Goal: Task Accomplishment & Management: Complete application form

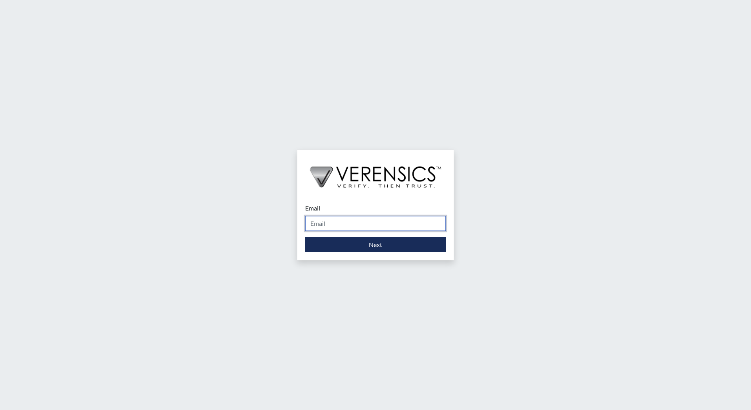
click at [367, 225] on input "Email" at bounding box center [375, 223] width 141 height 15
type input "[EMAIL_ADDRESS][DOMAIN_NAME]"
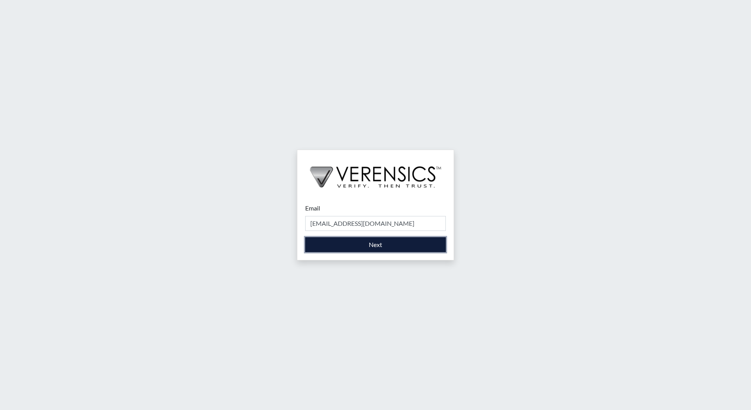
click at [371, 243] on button "Next" at bounding box center [375, 244] width 141 height 15
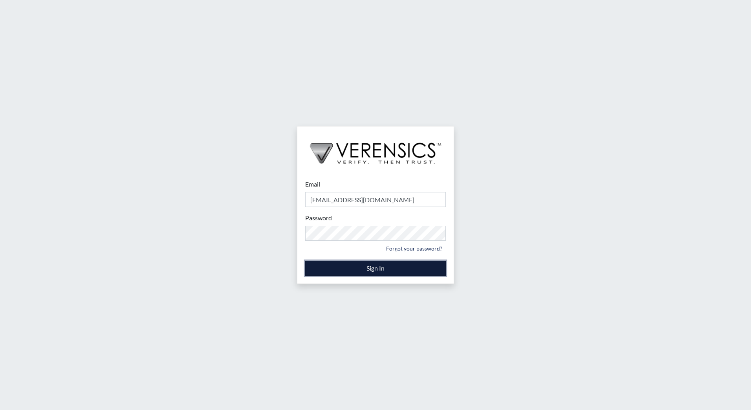
click at [311, 267] on button "Sign In" at bounding box center [375, 268] width 141 height 15
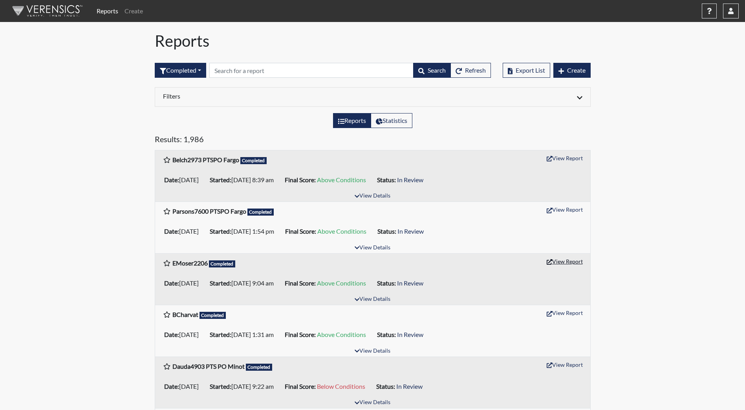
click at [569, 261] on button "View Report" at bounding box center [564, 261] width 43 height 12
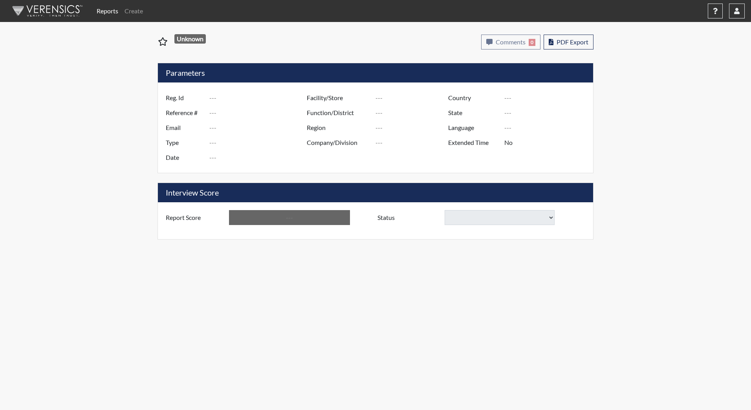
type input "EMoser2206"
type input "51526"
type input "[EMAIL_ADDRESS][DOMAIN_NAME]"
type input "Corrections Pre-Employment"
type input "Sep 30, 2025"
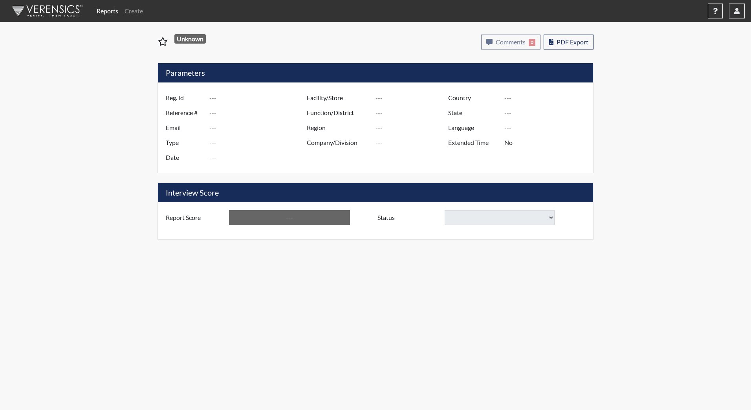
type input "[PERSON_NAME][GEOGRAPHIC_DATA]"
type input "JRCC/518"
type input "[GEOGRAPHIC_DATA]"
type input "[US_STATE]"
type input "English"
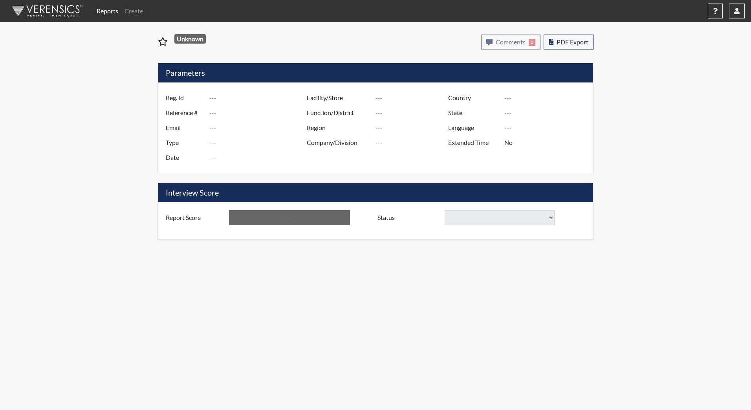
type input "Above Conditions"
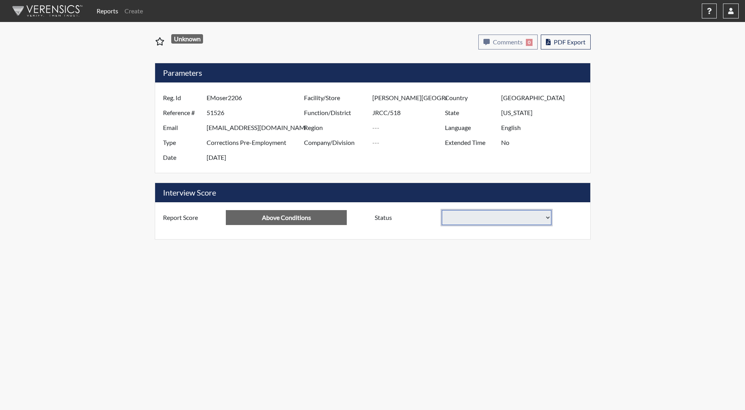
select select
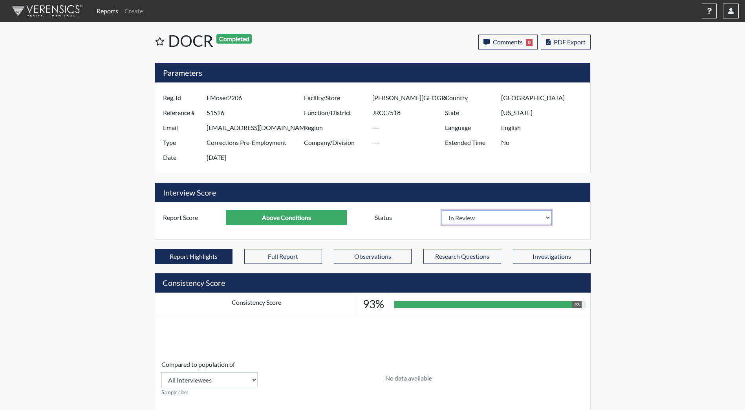
click at [458, 214] on select "In Review Hire Decline" at bounding box center [497, 217] width 110 height 15
select select "decline"
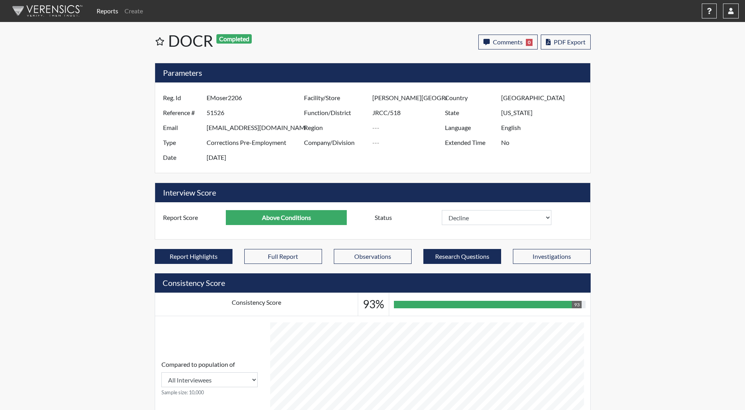
select select
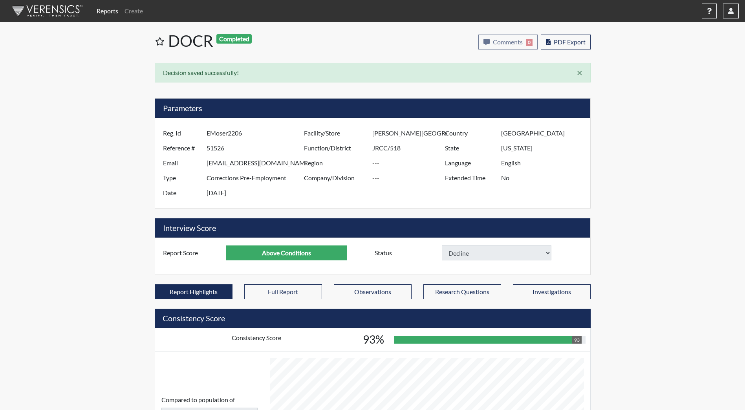
select select
click at [26, 13] on img at bounding box center [46, 11] width 90 height 24
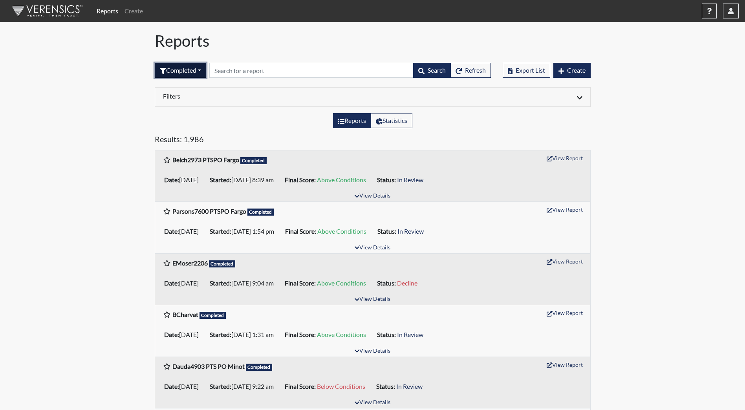
click at [194, 71] on button "Completed" at bounding box center [180, 70] width 51 height 15
click at [183, 110] on button "Sent by email" at bounding box center [186, 113] width 62 height 13
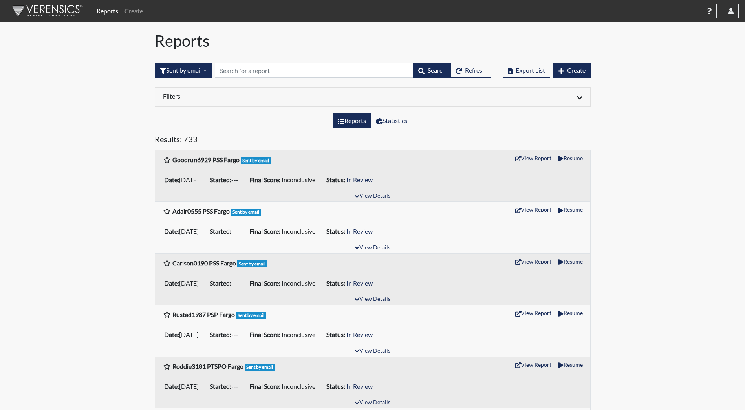
click at [568, 68] on span "Create" at bounding box center [576, 69] width 18 height 7
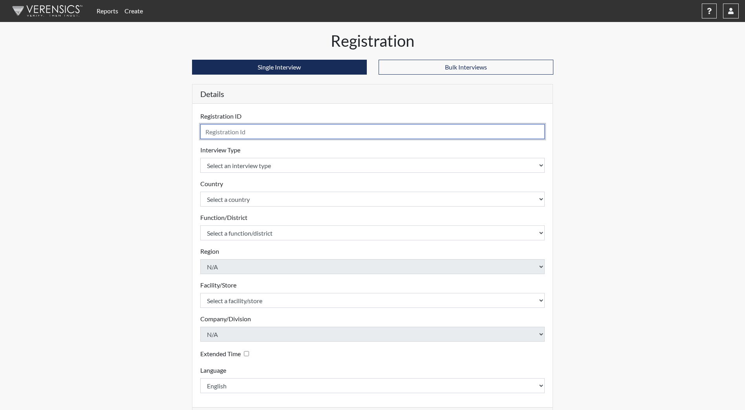
click at [251, 132] on input "text" at bounding box center [372, 131] width 345 height 15
type input "CDorr"
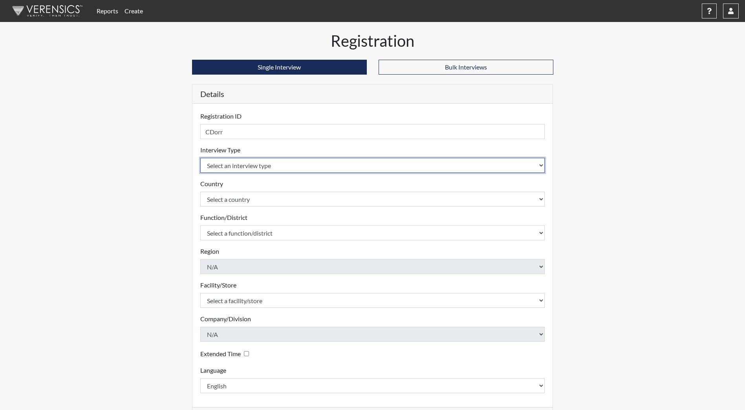
click at [247, 172] on select "Select an interview type Community Supervision Corrections Pre-Employment Pre-E…" at bounding box center [372, 165] width 345 height 15
select select "ff733e93-e1bf-11ea-9c9f-0eff0cf7eb8f"
click at [200, 158] on select "Select an interview type Community Supervision Corrections Pre-Employment Pre-E…" at bounding box center [372, 165] width 345 height 15
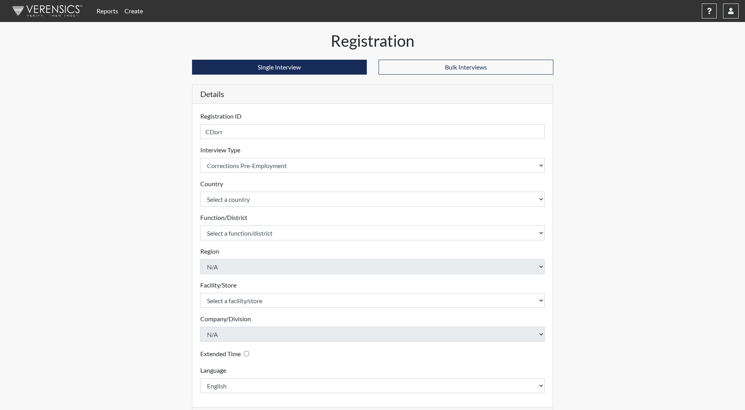
click at [248, 212] on form "Registration ID CDorr Please provide a registration ID. Interview Type Select a…" at bounding box center [372, 251] width 345 height 281
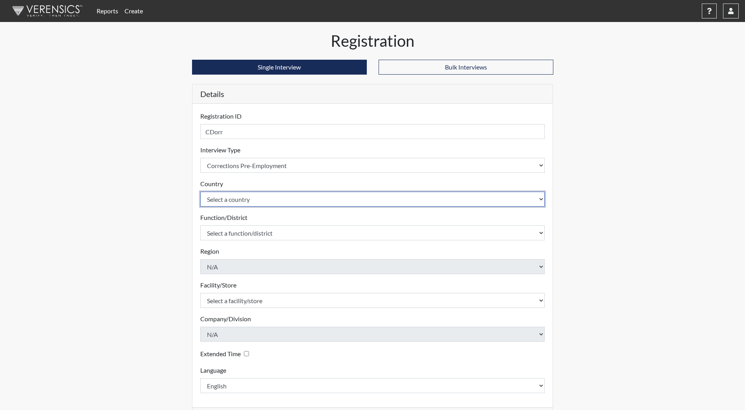
click at [253, 199] on select "Select a country United States Mexico" at bounding box center [372, 199] width 345 height 15
select select "united-states-of-america"
click at [200, 192] on select "Select a country United States Mexico" at bounding box center [372, 199] width 345 height 15
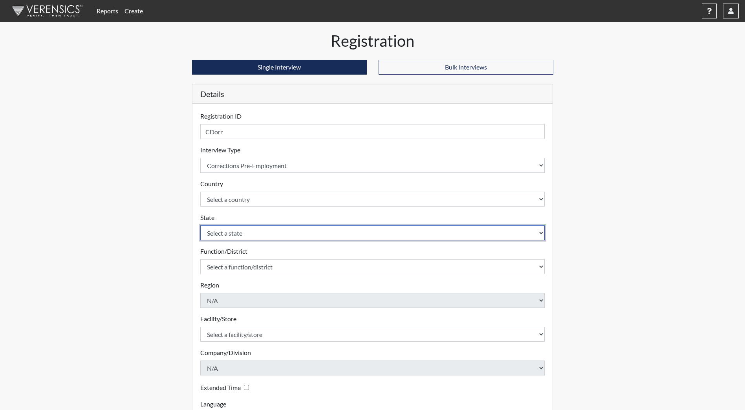
click at [239, 236] on select "Select a state Alabama Alaska Arizona Arkansas California Colorado Connecticut …" at bounding box center [372, 232] width 345 height 15
select select "ND"
click at [200, 225] on select "Select a state Alabama Alaska Arizona Arkansas California Colorado Connecticut …" at bounding box center [372, 232] width 345 height 15
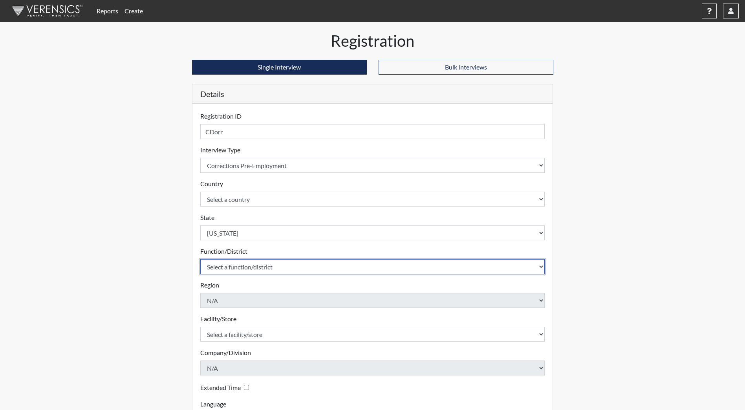
click at [251, 271] on select "Select a function/district Central Office/530 DJS Community/224 HRCC/516 JRCC/5…" at bounding box center [372, 266] width 345 height 15
select select "e2afb5f8-f4eb-4dcf-80a4-ccc1b0dc4df0"
click at [200, 259] on select "Select a function/district Central Office/530 DJS Community/224 HRCC/516 JRCC/5…" at bounding box center [372, 266] width 345 height 15
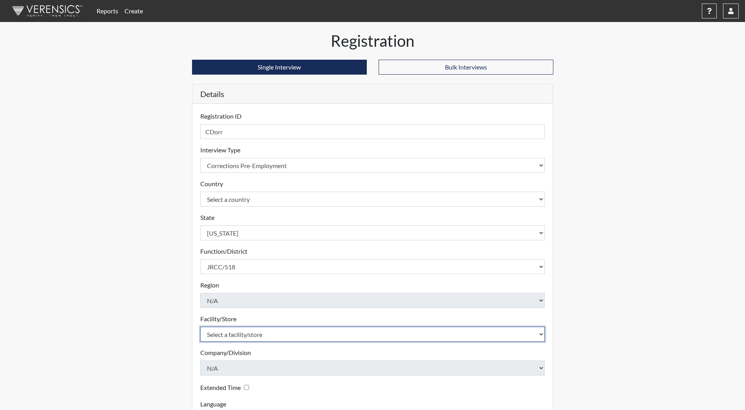
click at [231, 336] on select "Select a facility/store Central Office Heart River Correctional Center James Ri…" at bounding box center [372, 334] width 345 height 15
select select "98df86d5-ace5-42b8-a35c-ae8b77e46ca8"
click at [200, 327] on select "Select a facility/store Central Office Heart River Correctional Center James Ri…" at bounding box center [372, 334] width 345 height 15
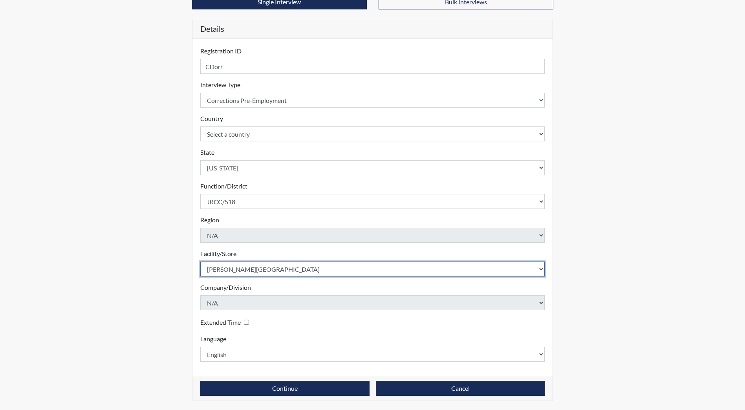
scroll to position [66, 0]
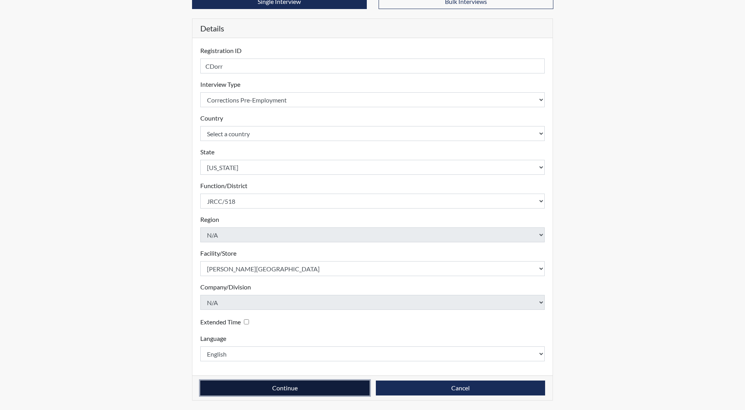
click at [230, 386] on button "Continue" at bounding box center [284, 387] width 169 height 15
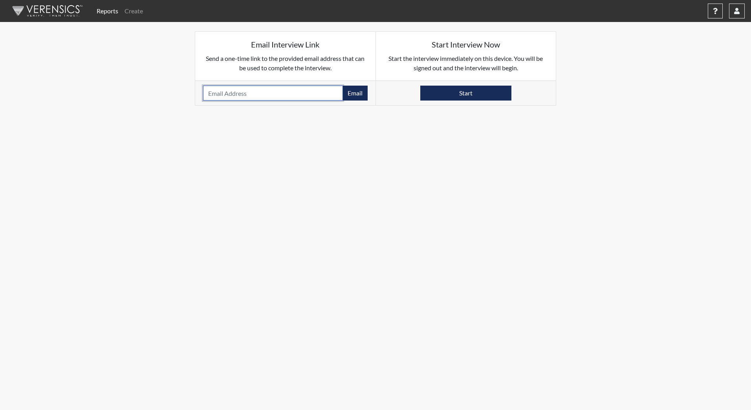
click at [265, 92] on input "email" at bounding box center [273, 93] width 140 height 15
paste input "[EMAIL_ADDRESS][DOMAIN_NAME]"
type input "[EMAIL_ADDRESS][DOMAIN_NAME]"
click at [356, 94] on button "Email" at bounding box center [354, 93] width 25 height 15
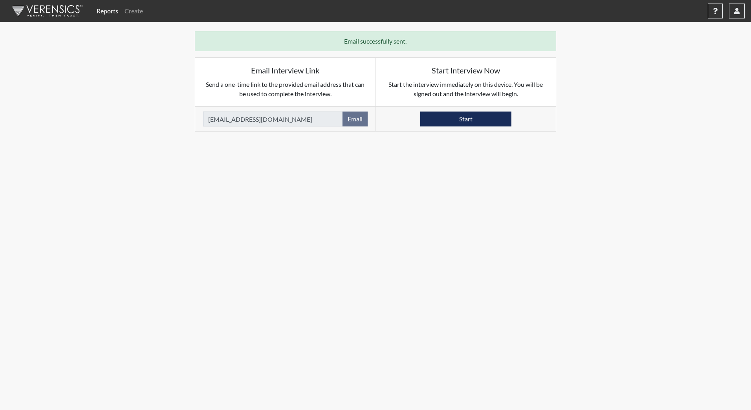
click at [35, 15] on img at bounding box center [46, 11] width 90 height 24
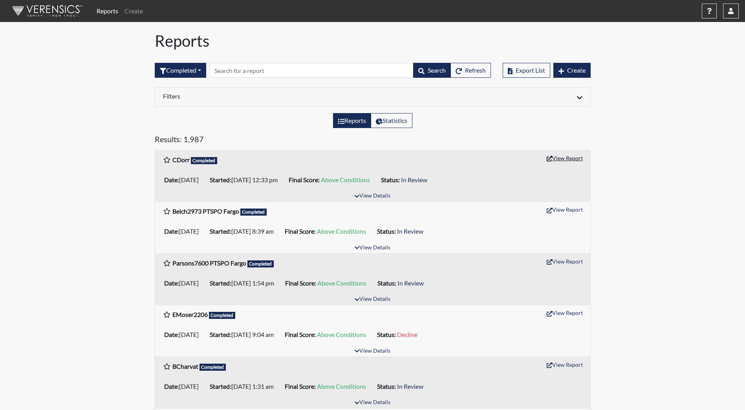
click at [564, 157] on button "View Report" at bounding box center [564, 158] width 43 height 12
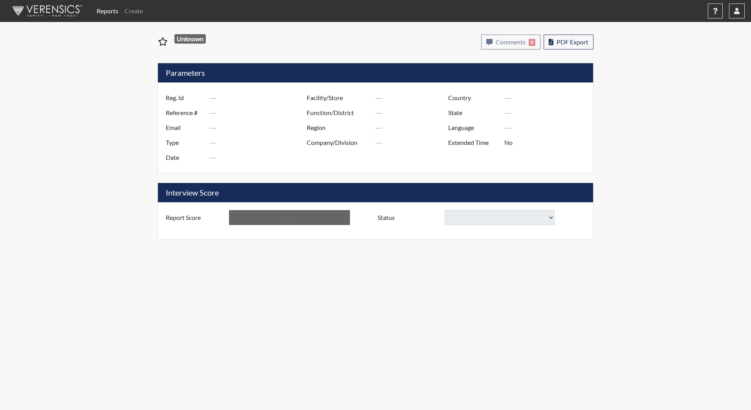
type input "CDorr"
type input "51672"
type input "[EMAIL_ADDRESS][DOMAIN_NAME]"
type input "Corrections Pre-Employment"
type input "[DATE]"
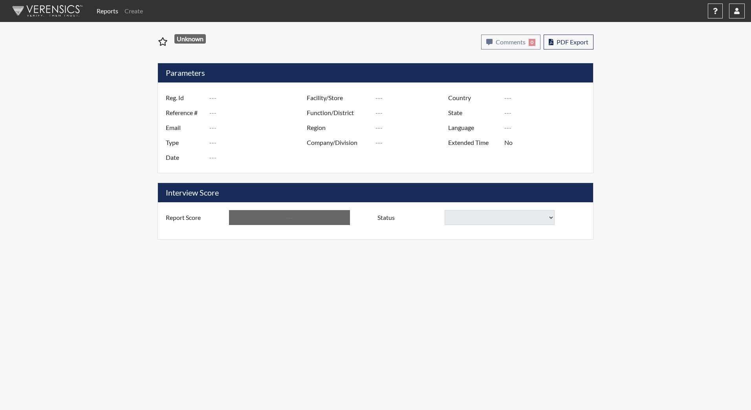
type input "[PERSON_NAME][GEOGRAPHIC_DATA]"
type input "JRCC/518"
type input "[GEOGRAPHIC_DATA]"
type input "[US_STATE]"
type input "English"
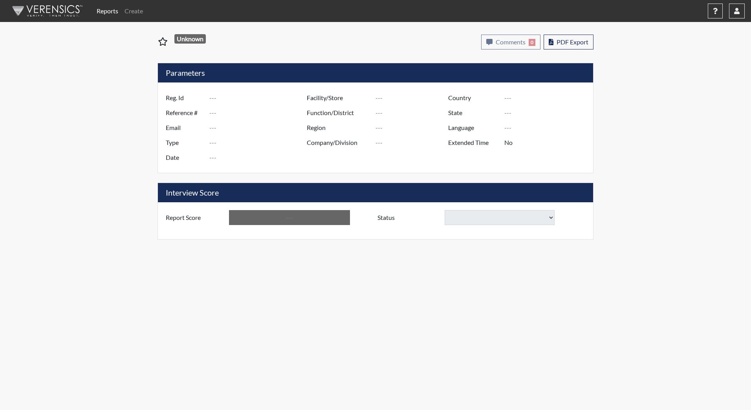
type input "Above Conditions"
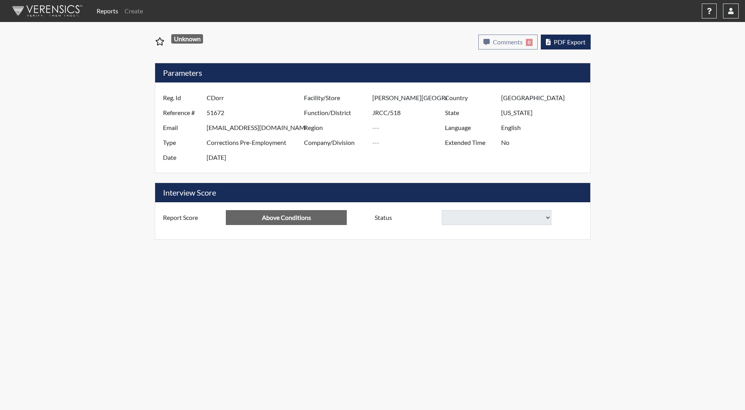
select select
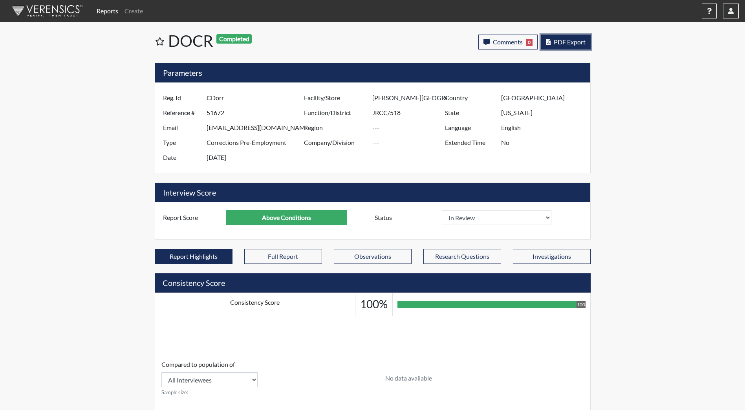
click at [582, 43] on span "PDF Export" at bounding box center [570, 41] width 32 height 7
